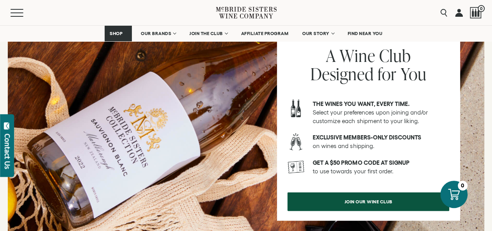
scroll to position [981, 0]
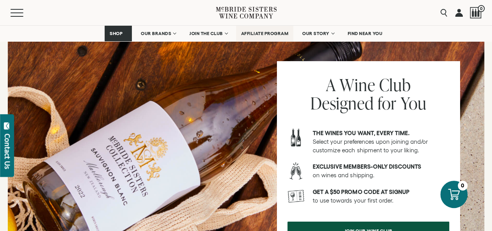
click at [245, 37] on link "AFFILIATE PROGRAM" at bounding box center [265, 34] width 58 height 16
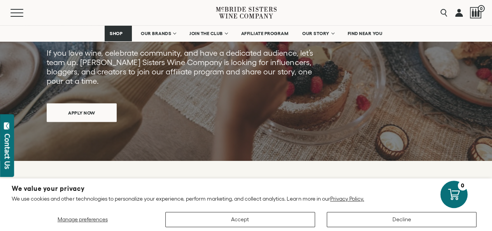
scroll to position [75, 0]
